Goal: Task Accomplishment & Management: Complete application form

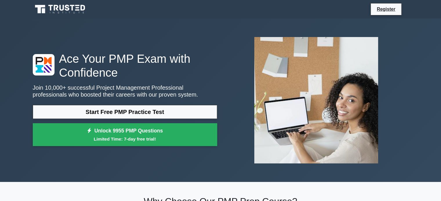
scroll to position [21, 0]
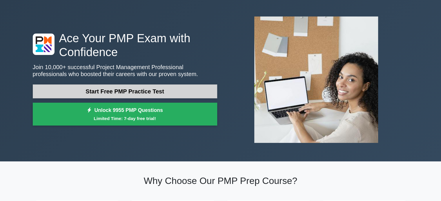
click at [154, 92] on link "Start Free PMP Practice Test" at bounding box center [125, 92] width 184 height 14
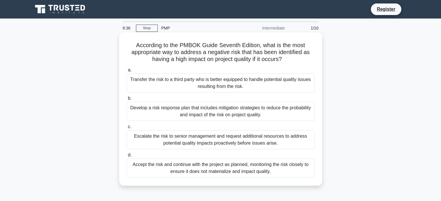
click at [231, 114] on div "Develop a risk response plan that includes mitigation strategies to reduce the …" at bounding box center [221, 111] width 188 height 19
click at [127, 101] on input "b. Develop a risk response plan that includes mitigation strategies to reduce t…" at bounding box center [127, 99] width 0 height 4
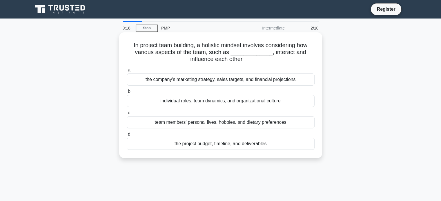
click at [231, 103] on div "individual roles, team dynamics, and organizational culture" at bounding box center [221, 101] width 188 height 12
click at [127, 94] on input "b. individual roles, team dynamics, and organizational culture" at bounding box center [127, 92] width 0 height 4
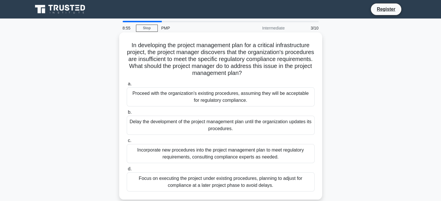
click at [242, 152] on div "Incorporate new procedures into the project management plan to meet regulatory …" at bounding box center [221, 153] width 188 height 19
click at [127, 143] on input "c. Incorporate new procedures into the project management plan to meet regulato…" at bounding box center [127, 141] width 0 height 4
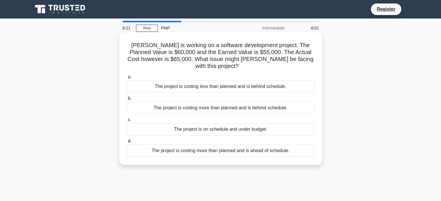
click at [249, 102] on div "The project is costing more than planned and is behind schedule." at bounding box center [221, 108] width 188 height 12
click at [127, 98] on input "b. The project is costing more than planned and is behind schedule." at bounding box center [127, 99] width 0 height 4
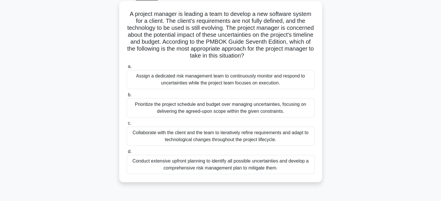
scroll to position [32, 0]
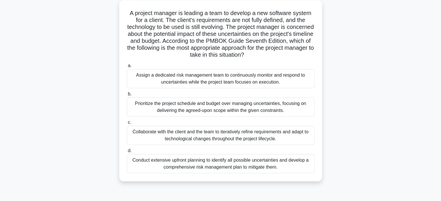
click at [254, 128] on div "Collaborate with the client and the team to iteratively refine requirements and…" at bounding box center [221, 135] width 188 height 19
click at [127, 125] on input "c. Collaborate with the client and the team to iteratively refine requirements …" at bounding box center [127, 123] width 0 height 4
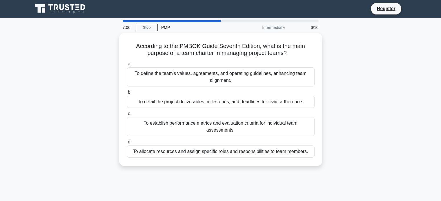
scroll to position [0, 0]
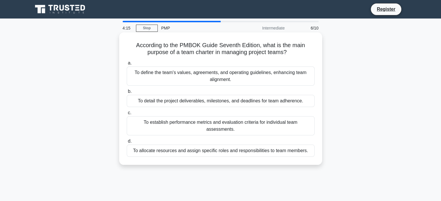
click at [250, 74] on div "To define the team's values, agreements, and operating guidelines, enhancing te…" at bounding box center [221, 76] width 188 height 19
click at [127, 65] on input "a. To define the team's values, agreements, and operating guidelines, enhancing…" at bounding box center [127, 63] width 0 height 4
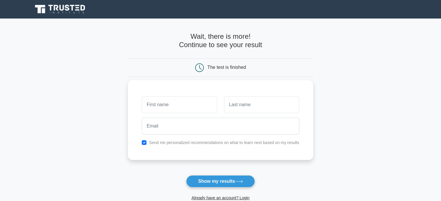
click at [175, 107] on input "text" at bounding box center [179, 104] width 75 height 17
type input "[PERSON_NAME]"
click at [267, 107] on input "text" at bounding box center [261, 104] width 75 height 17
type input "Husnain"
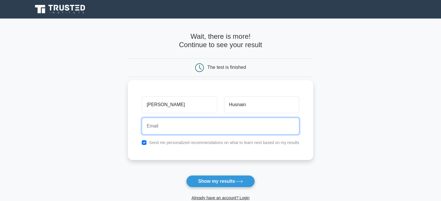
click at [193, 126] on input "email" at bounding box center [220, 126] width 157 height 17
type input "alihussnain427@gmail.com"
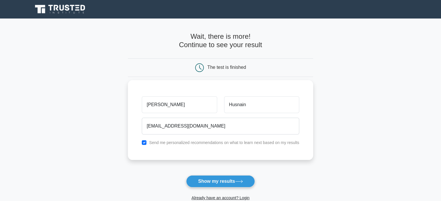
click at [175, 142] on label "Send me personalized recommendations on what to learn next based on my results" at bounding box center [224, 142] width 150 height 5
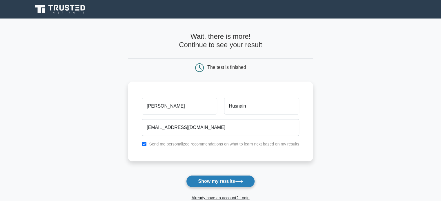
click at [241, 185] on button "Show my results" at bounding box center [220, 182] width 68 height 12
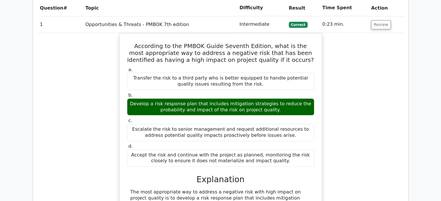
scroll to position [462, 0]
